Goal: Task Accomplishment & Management: Manage account settings

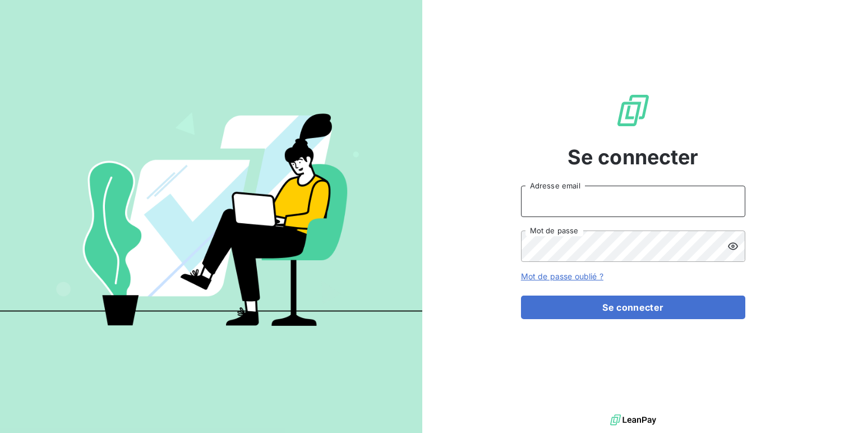
click at [555, 195] on input "Adresse email" at bounding box center [633, 201] width 224 height 31
type input "&"
type input "d"
type input "admin@kolsquare"
click at [521, 296] on button "Se connecter" at bounding box center [633, 308] width 224 height 24
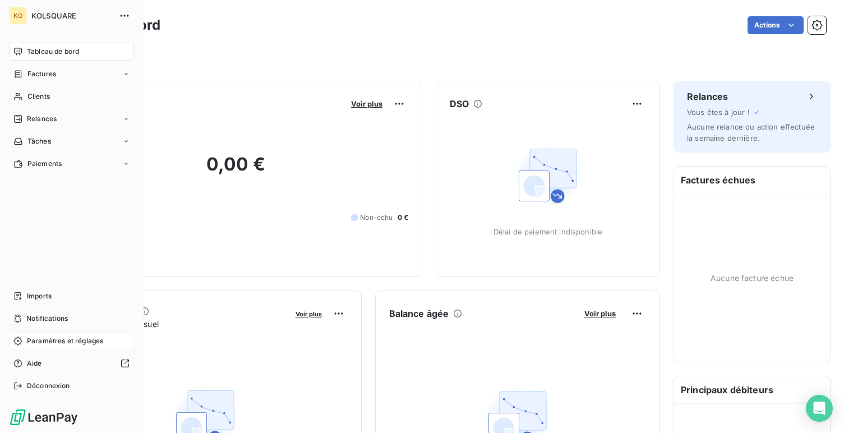
click at [26, 334] on div "Paramètres et réglages" at bounding box center [71, 341] width 125 height 18
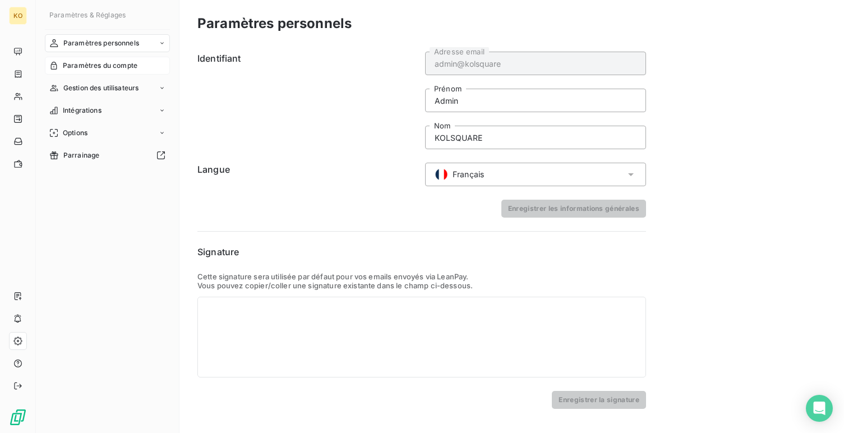
click at [94, 67] on span "Paramètres du compte" at bounding box center [100, 66] width 75 height 10
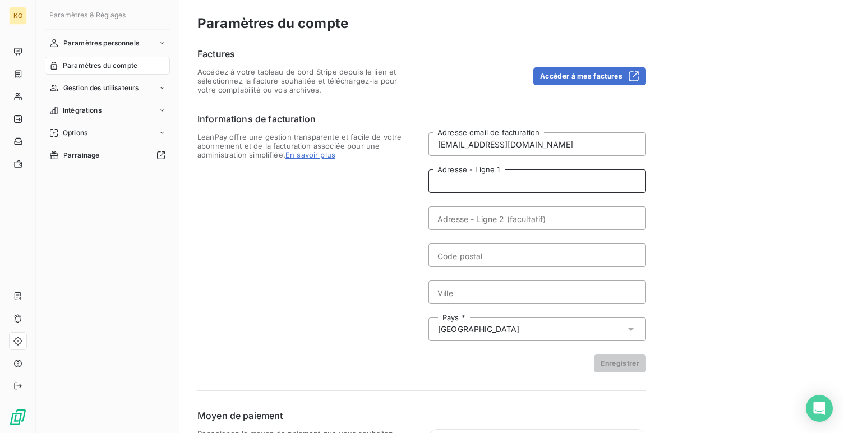
click at [562, 170] on input "Adresse - Ligne 1" at bounding box center [538, 181] width 218 height 24
paste input "PAID FONCTIONNEMENT [STREET_ADDRESS]"
click at [512, 177] on input "PAID FONCTIONNEMENT [STREET_ADDRESS]" at bounding box center [538, 181] width 218 height 24
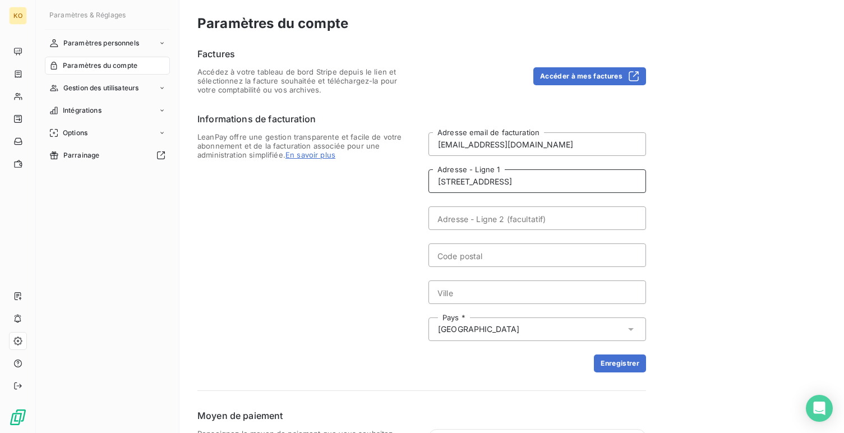
click at [555, 172] on input "[STREET_ADDRESS]" at bounding box center [538, 181] width 218 height 24
click at [553, 182] on input "[STREET_ADDRESS]" at bounding box center [538, 181] width 218 height 24
type input "[STREET_ADDRESS]"
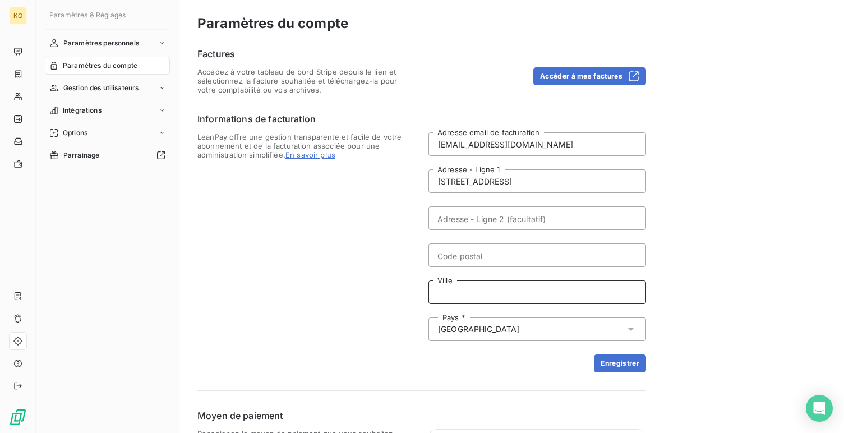
click at [490, 288] on input "Ville" at bounding box center [538, 292] width 218 height 24
paste input "[GEOGRAPHIC_DATA]"
type input "[GEOGRAPHIC_DATA]"
click at [522, 182] on input "[STREET_ADDRESS]" at bounding box center [538, 181] width 218 height 24
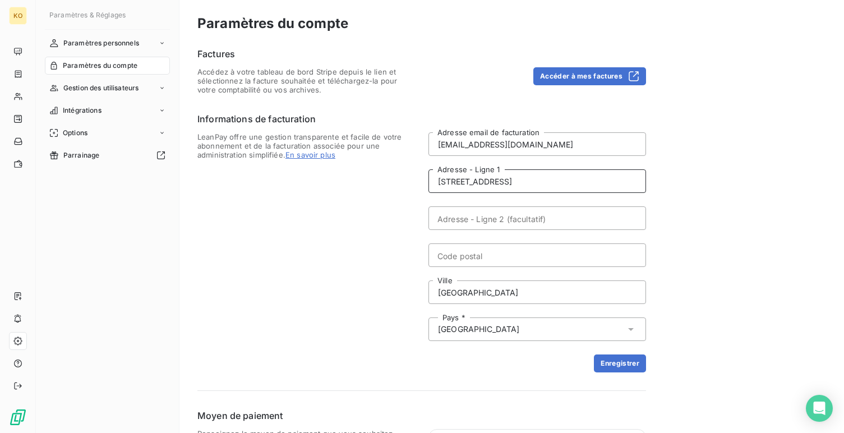
type input "[STREET_ADDRESS]"
click at [482, 267] on form "[EMAIL_ADDRESS][DOMAIN_NAME] Adresse email de facturation [STREET_ADDRESS] Adre…" at bounding box center [538, 252] width 218 height 240
click at [488, 255] on input "Code postal" at bounding box center [538, 255] width 218 height 24
paste input "75008"
type input "75008"
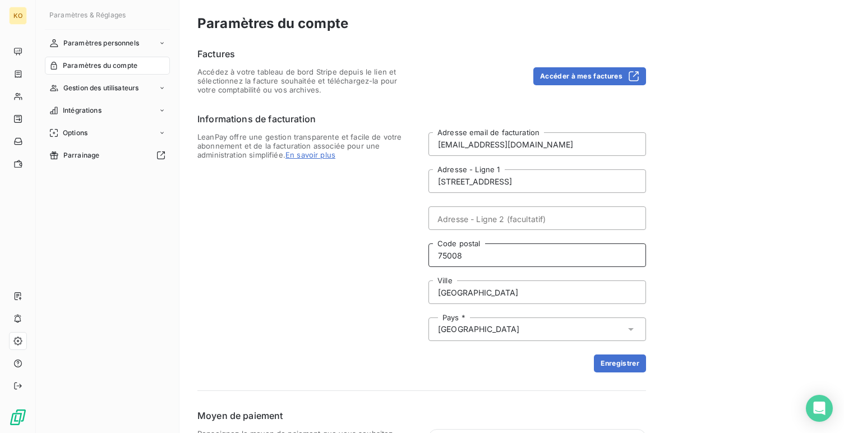
click at [601, 351] on form "[EMAIL_ADDRESS][DOMAIN_NAME] Adresse email de facturation [STREET_ADDRESS] Adre…" at bounding box center [538, 252] width 218 height 240
click at [605, 361] on button "Enregistrer" at bounding box center [620, 364] width 52 height 18
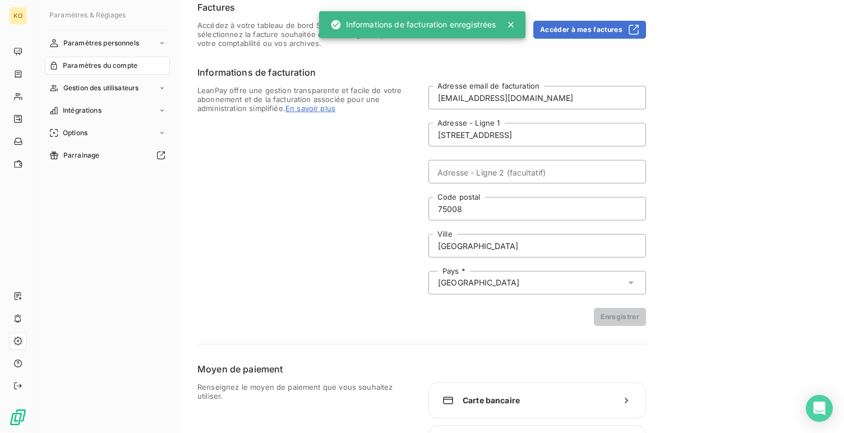
scroll to position [88, 0]
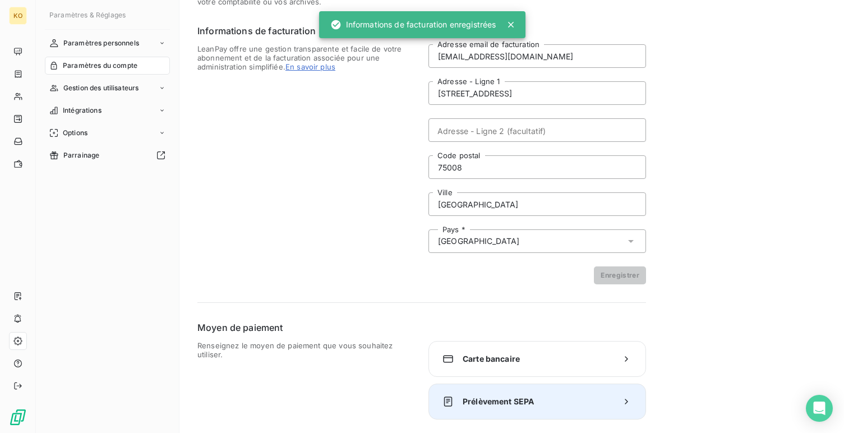
click at [458, 387] on div "Prélèvement SEPA" at bounding box center [538, 402] width 218 height 36
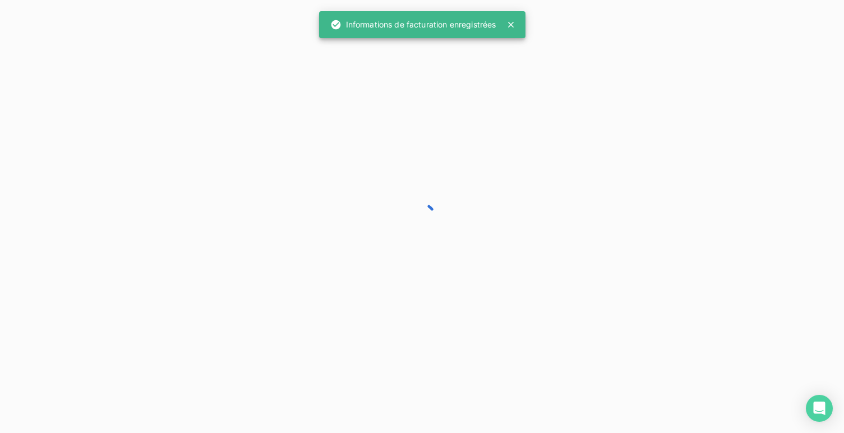
scroll to position [27, 0]
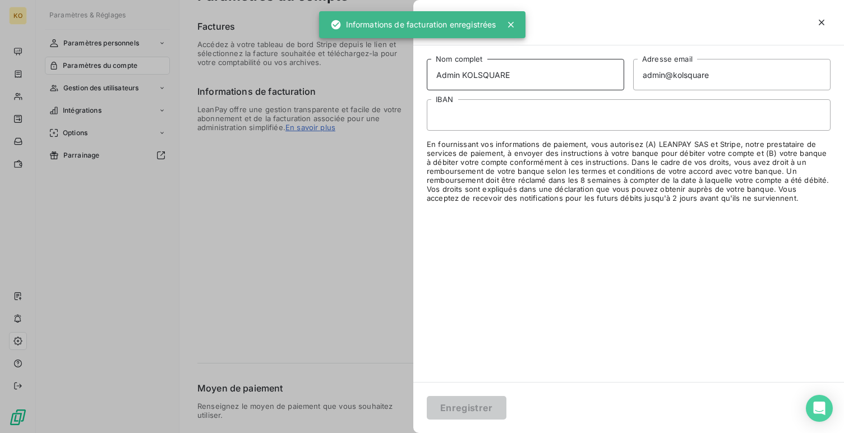
click at [454, 77] on input "Admin KOLSQUARE" at bounding box center [525, 74] width 197 height 31
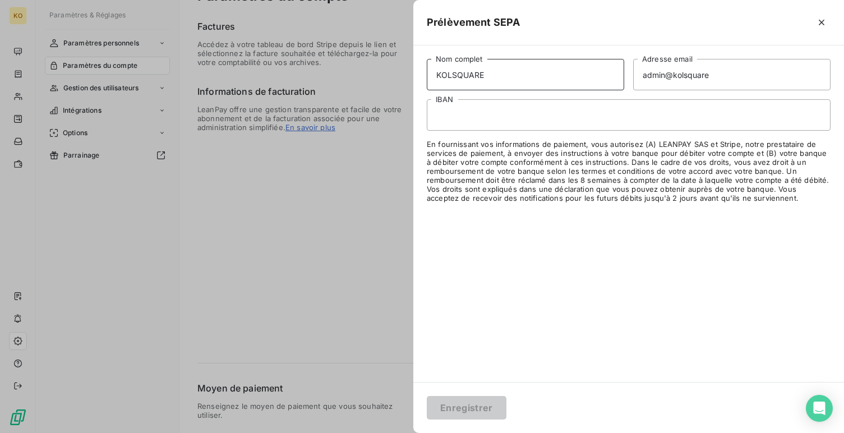
type input "KOLSQUARE"
click at [656, 80] on input "admin@kolsquare" at bounding box center [731, 74] width 197 height 31
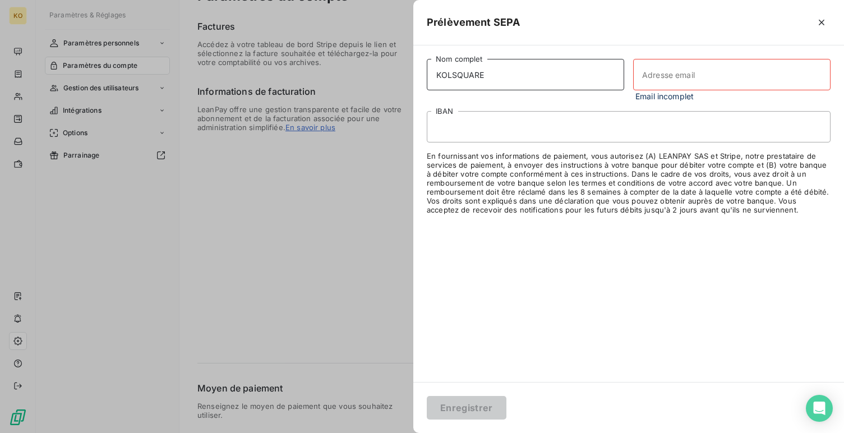
click at [435, 76] on input "KOLSQUARE" at bounding box center [525, 74] width 197 height 31
type input "PAID - KOLSQUARE"
click at [648, 70] on input "Adresse email" at bounding box center [731, 74] width 197 height 31
paste input "[EMAIL_ADDRESS][DOMAIN_NAME]"
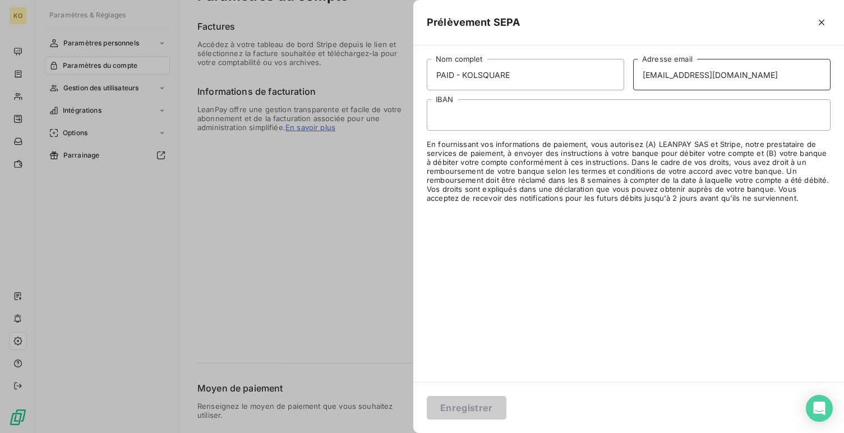
type input "[EMAIL_ADDRESS][DOMAIN_NAME]"
click at [470, 411] on button "Enregistrer" at bounding box center [467, 408] width 80 height 24
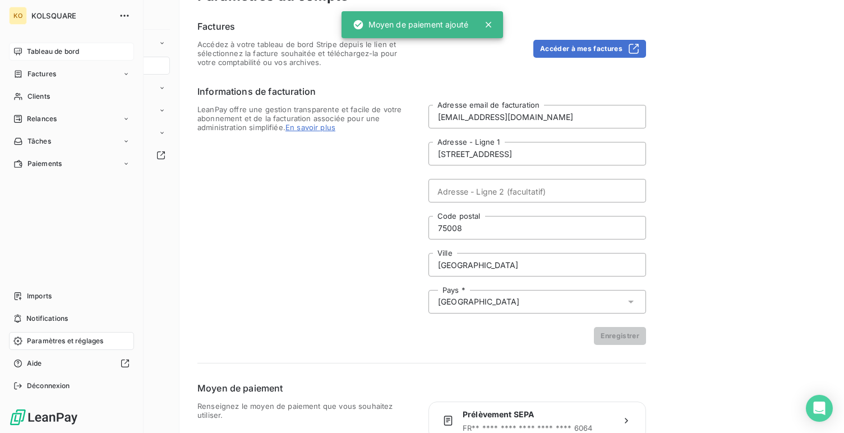
click at [31, 47] on span "Tableau de bord" at bounding box center [53, 52] width 52 height 10
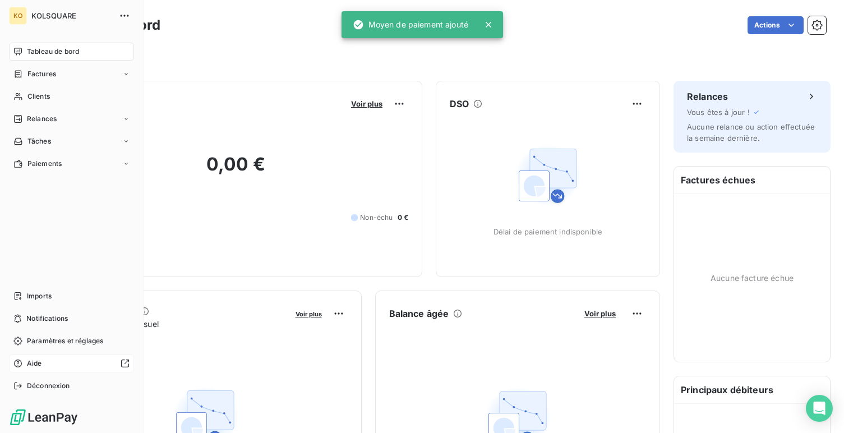
click at [35, 366] on span "Aide" at bounding box center [34, 363] width 15 height 10
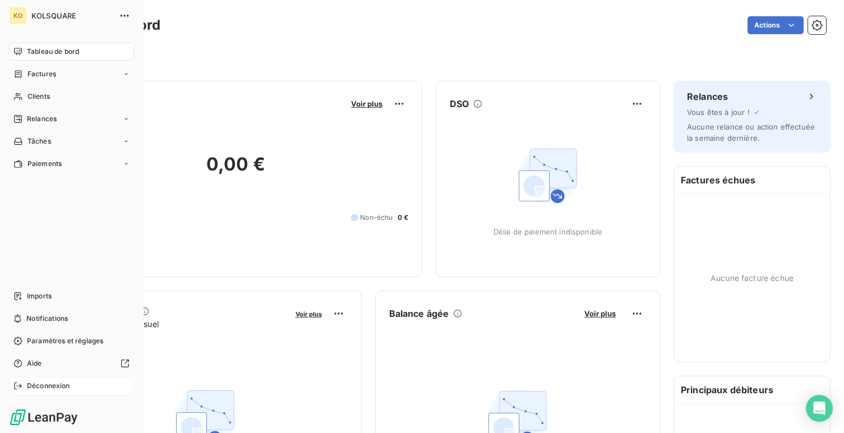
click at [45, 383] on span "Déconnexion" at bounding box center [48, 386] width 43 height 10
